Goal: Navigation & Orientation: Find specific page/section

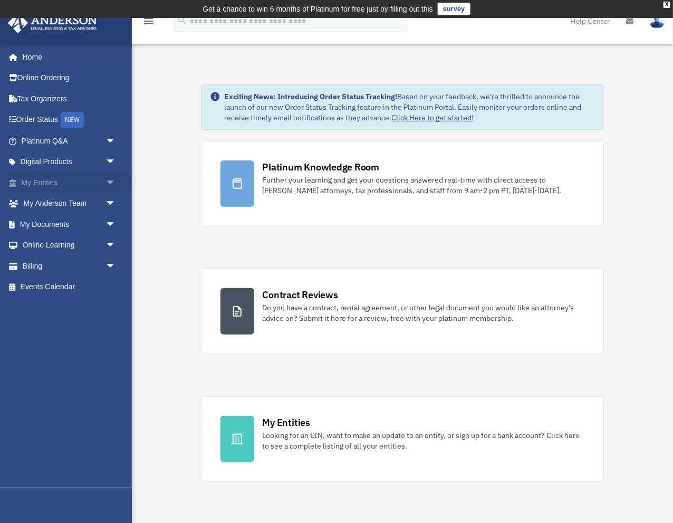
click at [47, 183] on link "My Entities arrow_drop_down" at bounding box center [69, 182] width 124 height 21
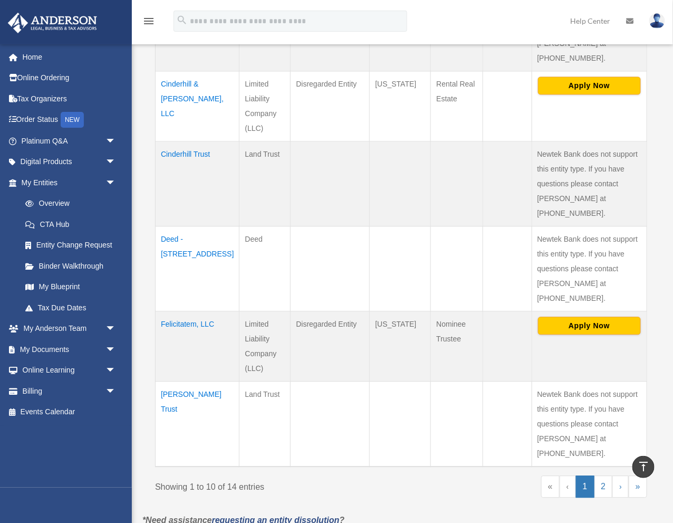
scroll to position [748, 0]
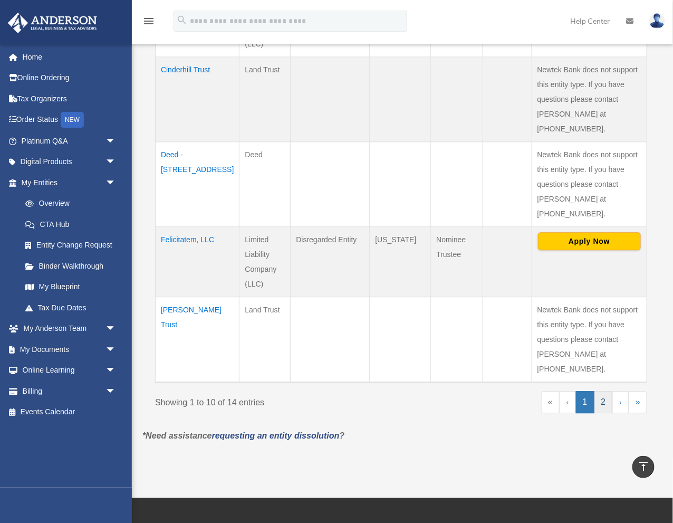
click at [608, 391] on link "2" at bounding box center [603, 402] width 18 height 22
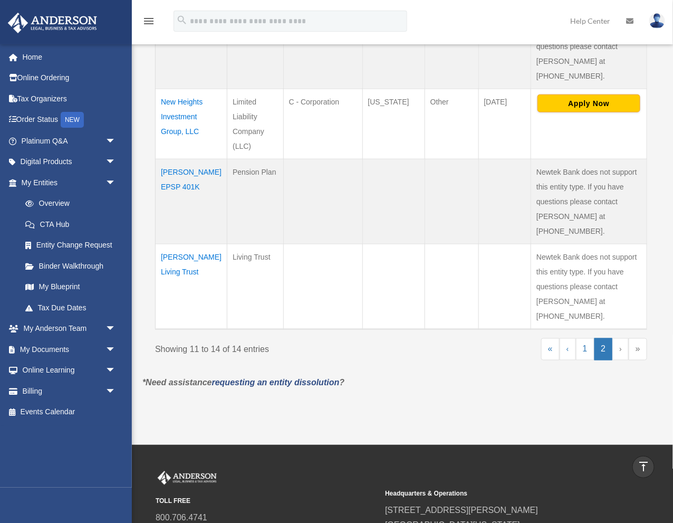
scroll to position [227, 0]
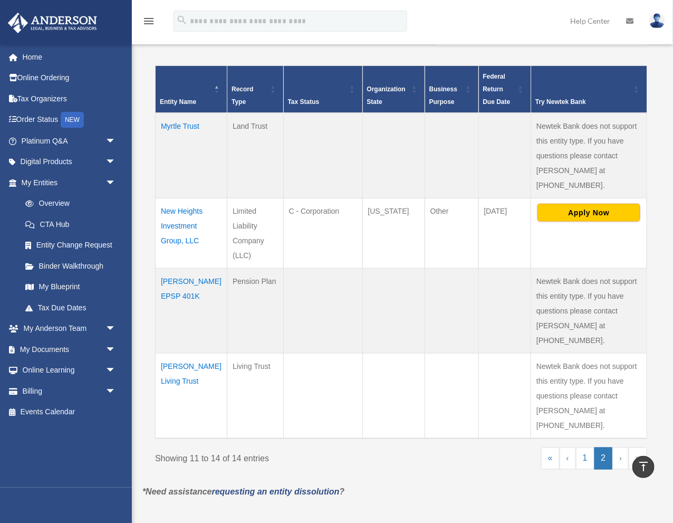
click at [180, 198] on td "New Heights Investment Group, LLC" at bounding box center [192, 233] width 72 height 70
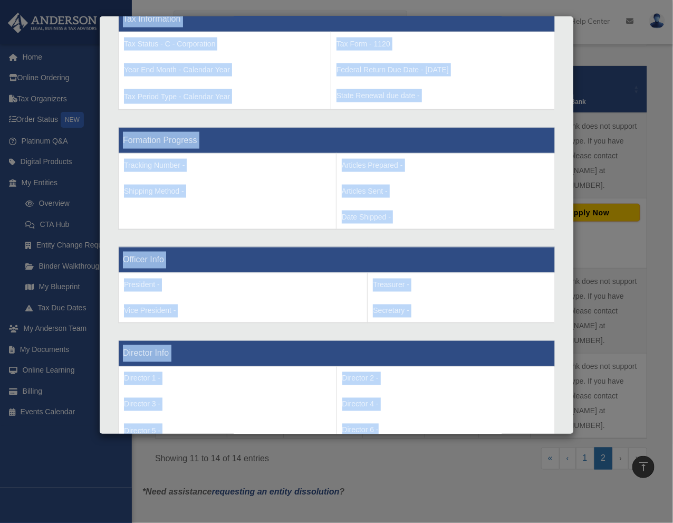
scroll to position [581, 0]
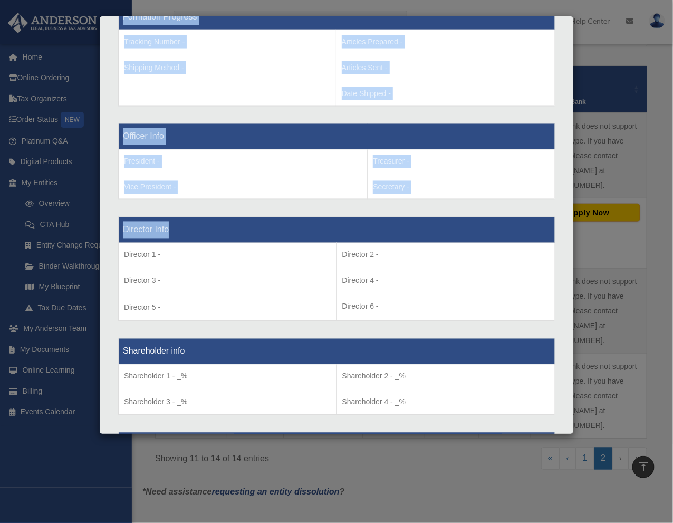
drag, startPoint x: 123, startPoint y: 263, endPoint x: 482, endPoint y: 229, distance: 360.3
click at [482, 229] on div "Entity Name - New Heights Investment Group, LLC Organization State - Colorado T…" at bounding box center [336, 227] width 421 height 1143
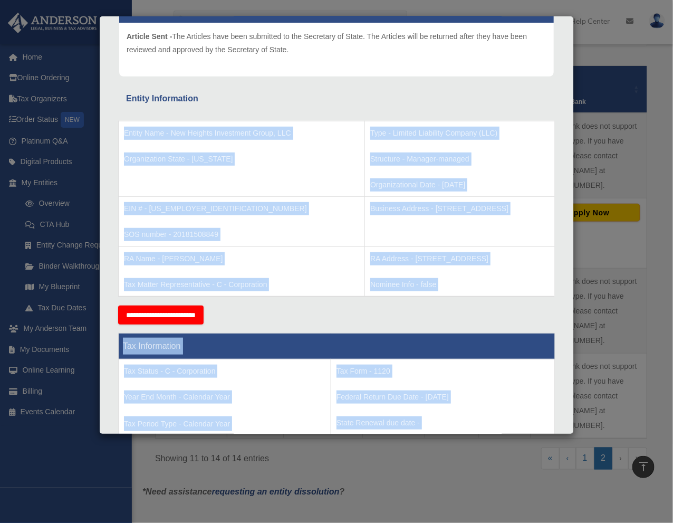
scroll to position [94, 0]
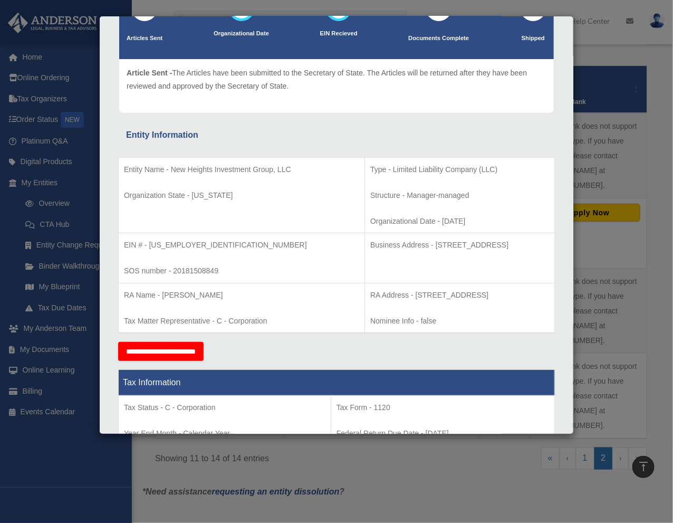
click at [442, 335] on div "Entity Name - New Heights Investment Group, LLC Organization State - Colorado T…" at bounding box center [336, 242] width 437 height 200
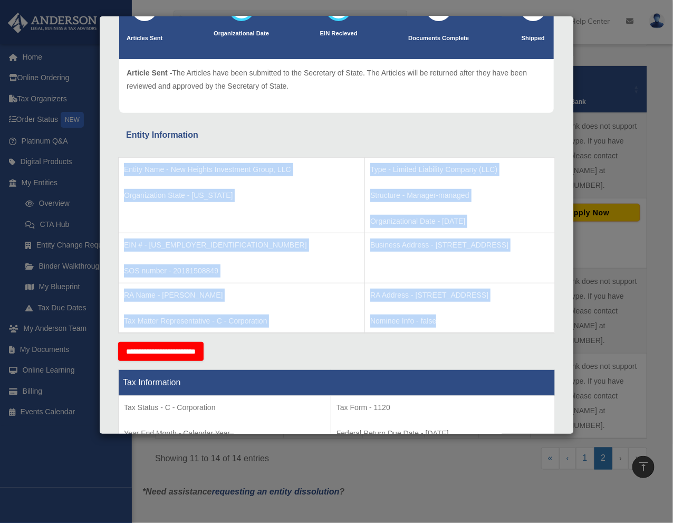
drag, startPoint x: 445, startPoint y: 321, endPoint x: 99, endPoint y: 175, distance: 375.8
click at [99, 175] on div "Details × Articles Sent Organizational Date" at bounding box center [336, 261] width 673 height 523
copy div "Entity Name - New Heights Investment Group, LLC Organization State - Colorado T…"
